Goal: Information Seeking & Learning: Learn about a topic

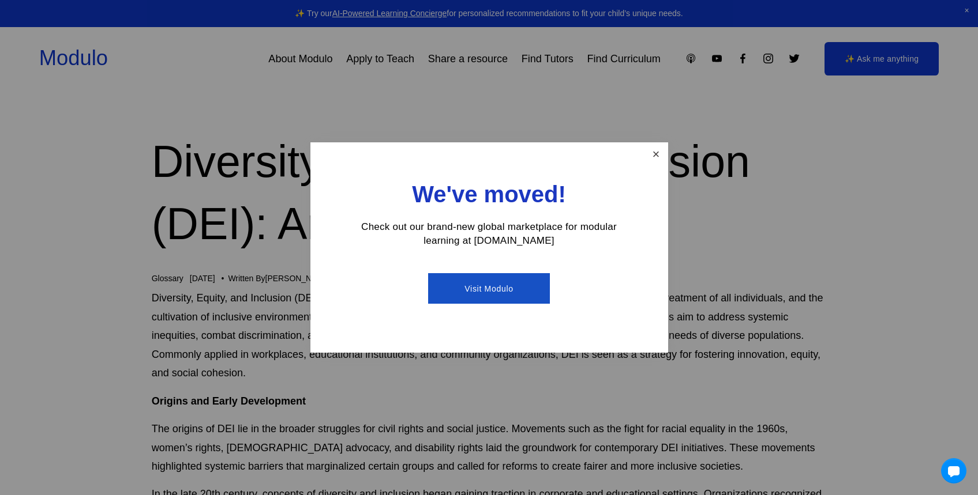
click at [655, 155] on link "Close" at bounding box center [655, 154] width 20 height 20
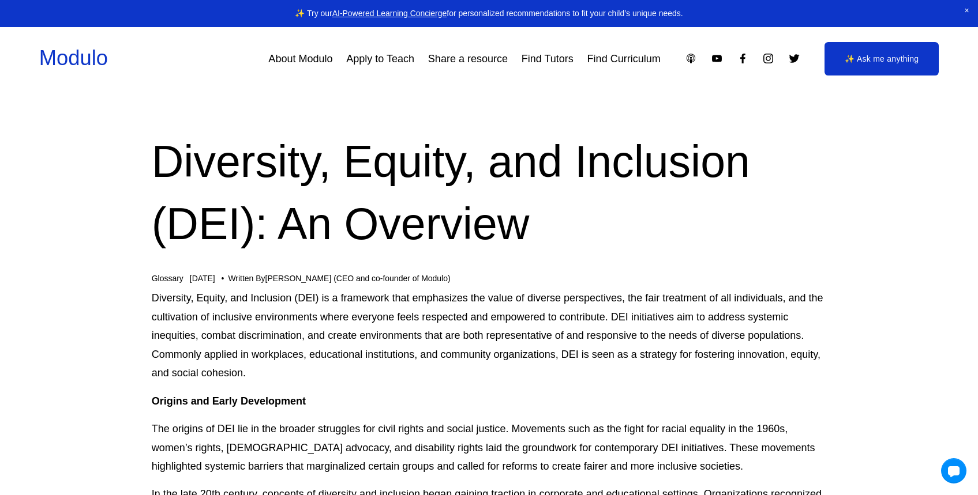
click at [426, 211] on h1 "Diversity, Equity, and Inclusion (DEI): An Overview" at bounding box center [489, 193] width 675 height 125
click at [336, 338] on p "Diversity, Equity, and Inclusion (DEI) is a framework that emphasizes the value…" at bounding box center [489, 335] width 675 height 93
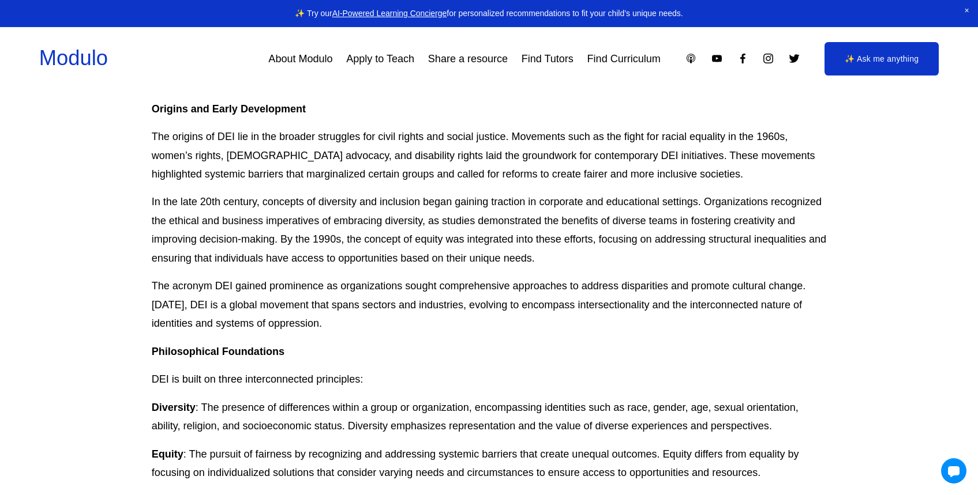
scroll to position [278, 0]
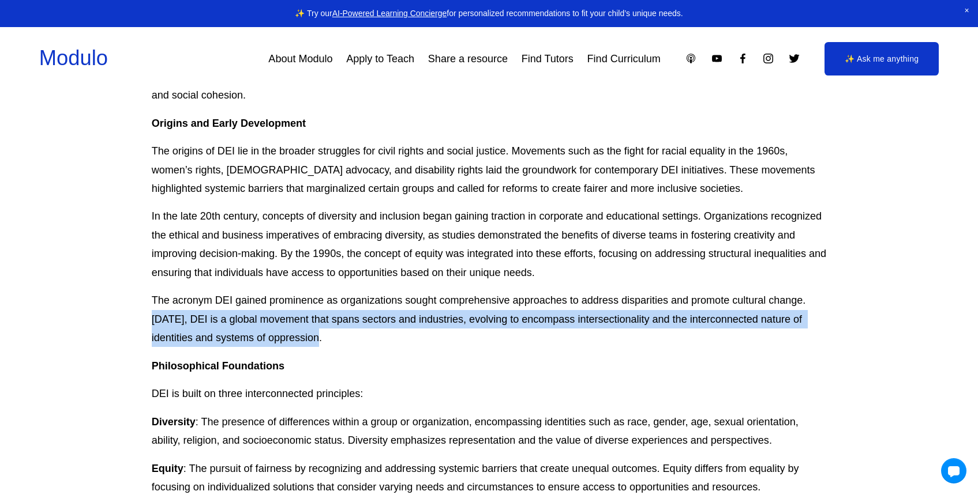
drag, startPoint x: 322, startPoint y: 340, endPoint x: 149, endPoint y: 324, distance: 173.8
copy p "Today, DEI is a global movement that spans sectors and industries, evolving to …"
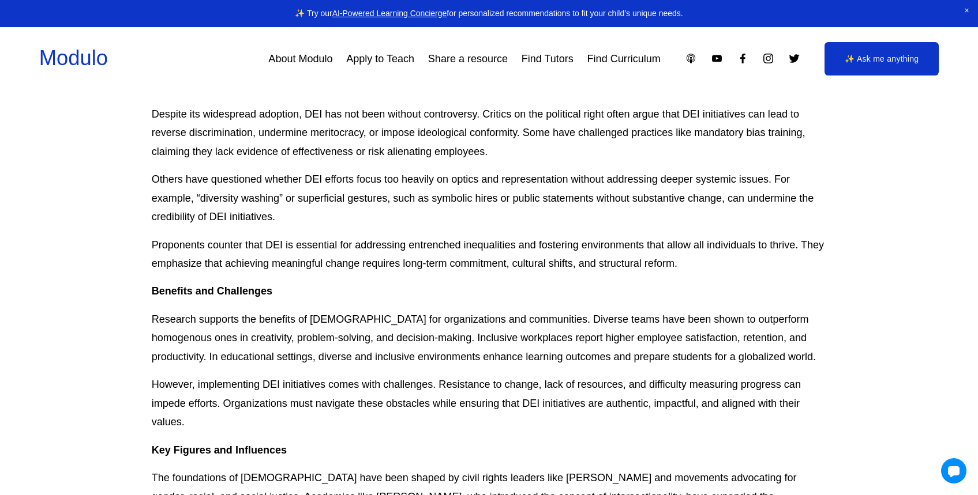
scroll to position [1335, 0]
